Goal: Task Accomplishment & Management: Use online tool/utility

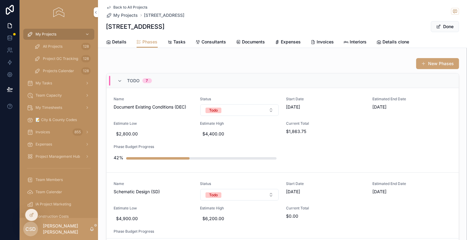
drag, startPoint x: 0, startPoint y: 0, endPoint x: 277, endPoint y: 113, distance: 299.6
click at [277, 182] on div "Name Schematic Design (SD) Status Todo Start Date [DATE] Estimated End Date [DA…" at bounding box center [282, 215] width 337 height 67
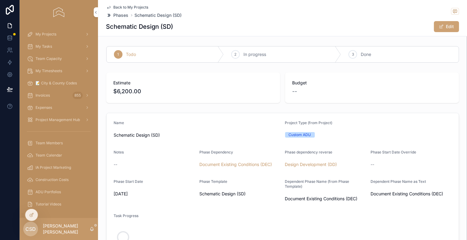
click at [44, 95] on span "Invoices" at bounding box center [43, 95] width 14 height 5
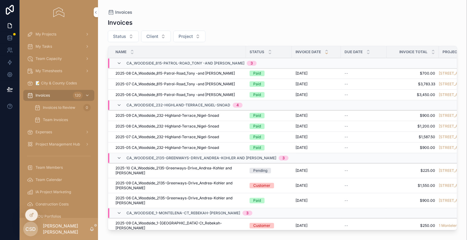
click at [44, 69] on span "My Timesheets" at bounding box center [49, 71] width 27 height 5
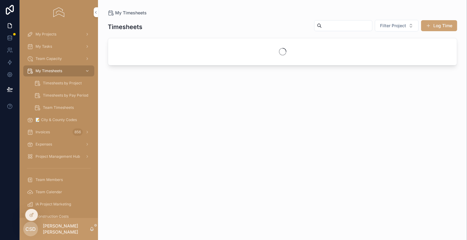
click at [442, 25] on button "Log Time" at bounding box center [439, 25] width 36 height 11
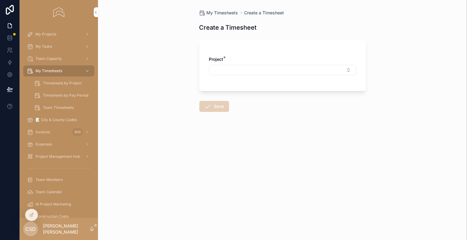
click at [235, 71] on button "Select Button" at bounding box center [282, 70] width 147 height 10
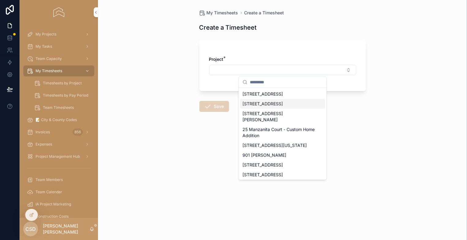
drag, startPoint x: 260, startPoint y: 112, endPoint x: 151, endPoint y: 59, distance: 121.5
click at [153, 62] on div "My Projects My Tasks Team Capacity My Timesheets Timesheets by Project Timeshee…" at bounding box center [243, 120] width 447 height 240
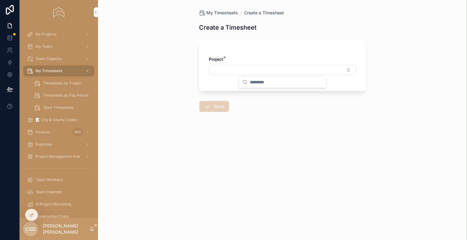
click at [150, 58] on div "My Timesheets Create a Timesheet Create a Timesheet Project * Save" at bounding box center [282, 120] width 369 height 240
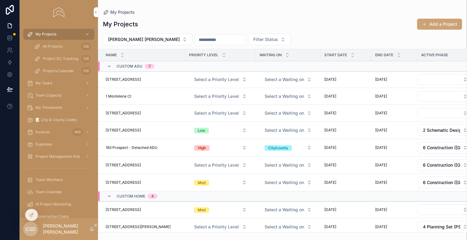
click at [45, 106] on span "My Timesheets" at bounding box center [49, 107] width 27 height 5
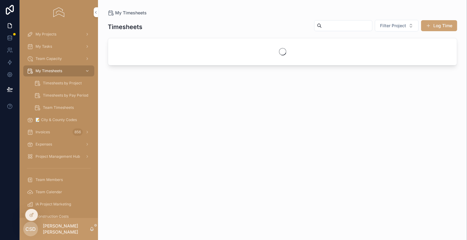
click at [445, 22] on button "Log Time" at bounding box center [439, 25] width 36 height 11
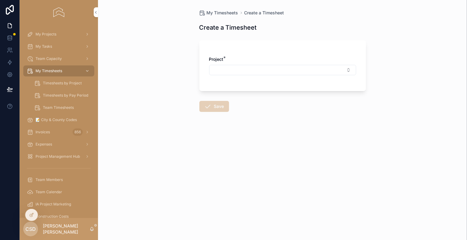
click at [228, 72] on button "Select Button" at bounding box center [282, 70] width 147 height 10
type input "****"
click at [260, 96] on span "[STREET_ADDRESS][PERSON_NAME]" at bounding box center [279, 97] width 73 height 12
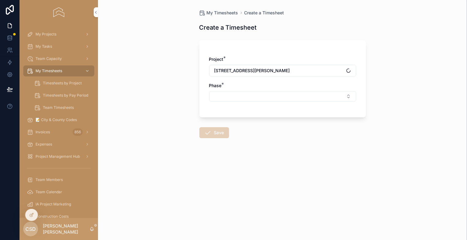
click at [252, 95] on button "Select Button" at bounding box center [282, 96] width 147 height 10
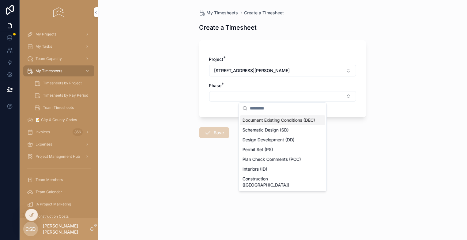
click at [252, 122] on span "Document Existing Conditions (DEC)" at bounding box center [279, 120] width 73 height 6
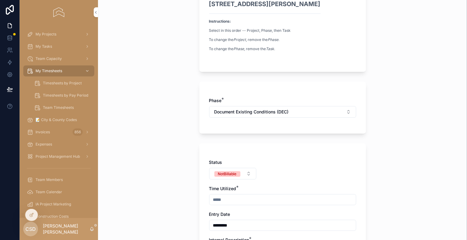
scroll to position [122, 0]
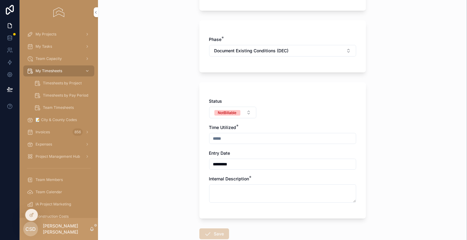
click at [229, 112] on div "NotBillable" at bounding box center [227, 113] width 19 height 6
click at [209, 144] on span "Billable" at bounding box center [200, 146] width 20 height 6
click at [220, 136] on input "scrollable content" at bounding box center [282, 138] width 146 height 9
type input "****"
click at [216, 187] on textarea "scrollable content" at bounding box center [282, 194] width 147 height 18
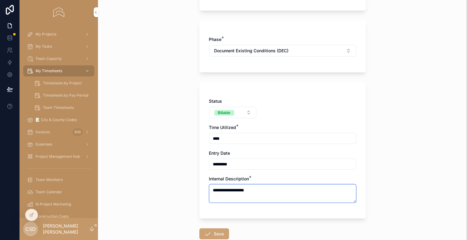
type textarea "**********"
click at [214, 231] on button "Save" at bounding box center [214, 234] width 30 height 11
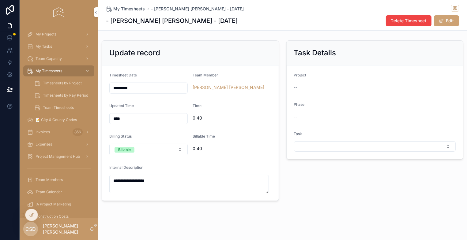
click at [416, 21] on span "Delete Timesheet" at bounding box center [409, 21] width 36 height 6
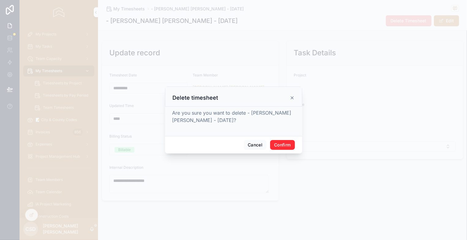
click at [286, 145] on button "Confirm" at bounding box center [282, 145] width 24 height 10
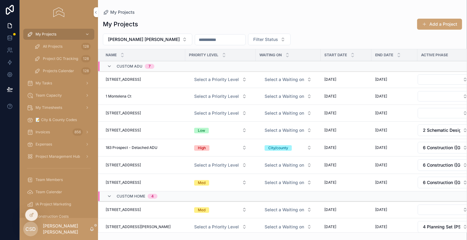
click at [47, 107] on span "My Timesheets" at bounding box center [49, 107] width 27 height 5
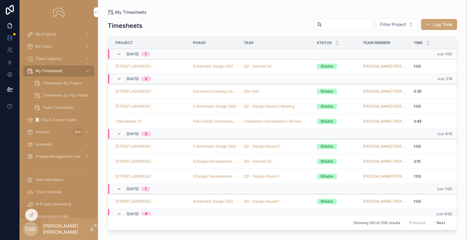
click at [447, 22] on button "Log Time" at bounding box center [439, 24] width 36 height 11
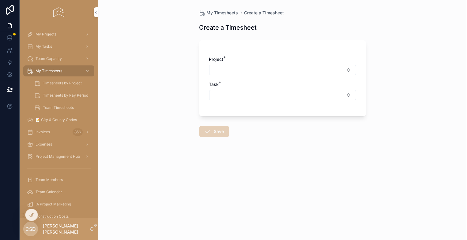
click at [232, 68] on button "Select Button" at bounding box center [282, 70] width 147 height 10
type input "****"
click at [263, 94] on span "[STREET_ADDRESS][PERSON_NAME]" at bounding box center [279, 97] width 73 height 12
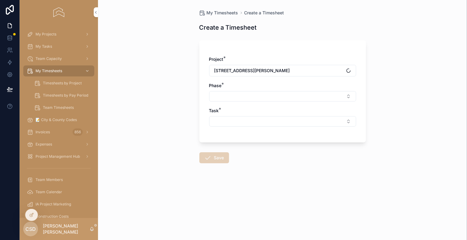
click at [240, 98] on button "Select Button" at bounding box center [282, 96] width 147 height 10
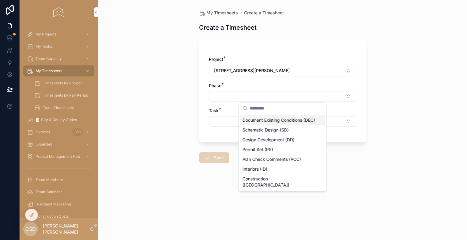
click at [264, 123] on span "Document Existing Conditions (DEC)" at bounding box center [279, 120] width 73 height 6
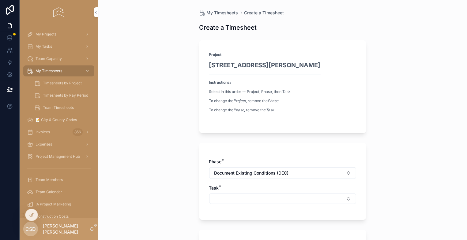
click at [218, 199] on button "Select Button" at bounding box center [282, 199] width 147 height 10
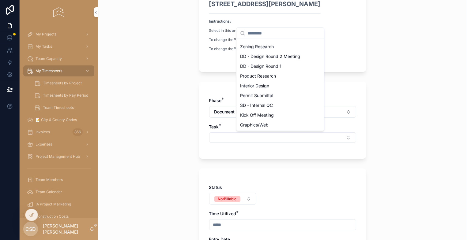
scroll to position [856, 0]
click at [384, 85] on div "My Timesheets Create a Timesheet Create a Timesheet Project: 3480 Ralston Ave I…" at bounding box center [282, 59] width 369 height 240
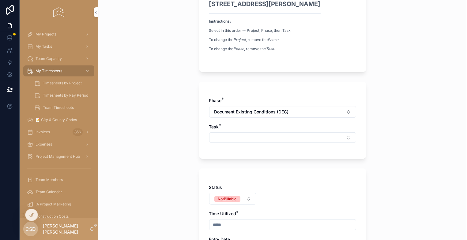
click at [299, 82] on div "Phase * Document Existing Conditions (DEC) Task *" at bounding box center [282, 120] width 167 height 77
